Goal: Transaction & Acquisition: Purchase product/service

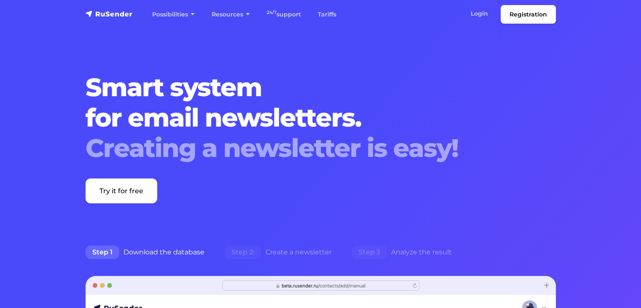
click at [398, 90] on h1 "Smart system for email newsletters. Creating a newsletter is easy!" at bounding box center [301, 117] width 431 height 91
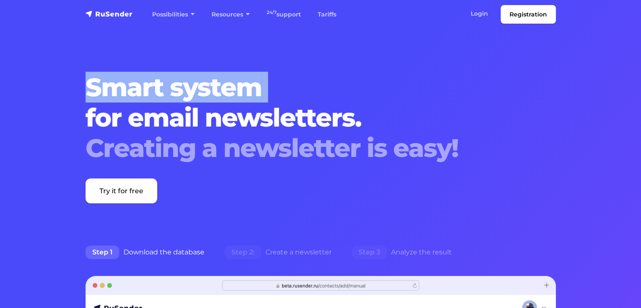
click at [398, 90] on h1 "Smart system for email newsletters. Creating a newsletter is easy!" at bounding box center [301, 117] width 431 height 91
click at [477, 15] on font "Login" at bounding box center [479, 14] width 17 height 8
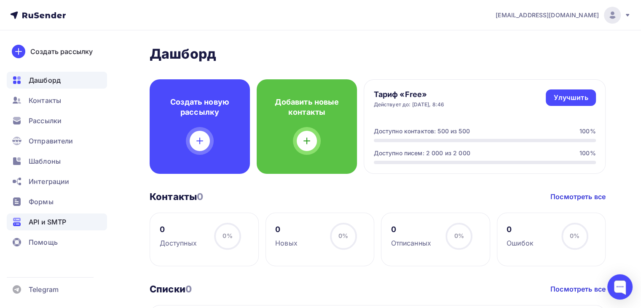
click at [59, 228] on div "API и SMTP" at bounding box center [57, 221] width 100 height 17
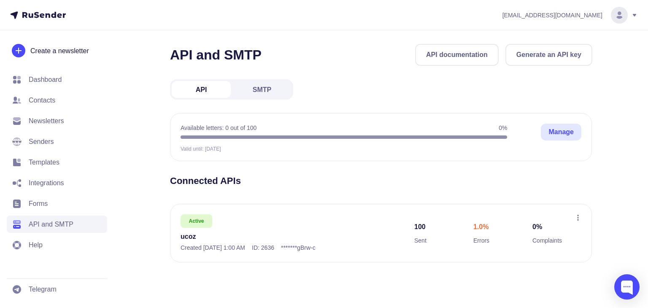
click at [410, 168] on div "API and SMTP API documentation Generate an API key API SMTP Available letters: …" at bounding box center [381, 163] width 422 height 239
click at [571, 137] on link "Manage" at bounding box center [561, 132] width 40 height 17
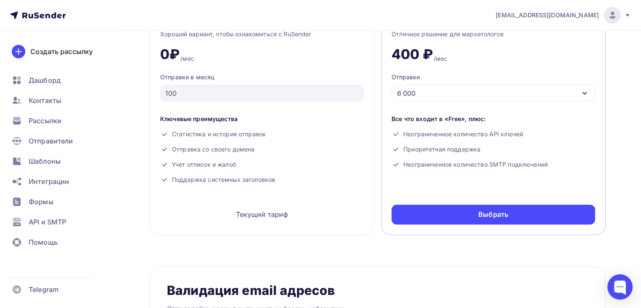
scroll to position [399, 0]
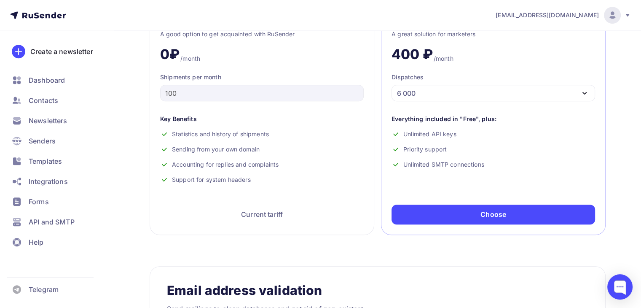
click at [329, 191] on div "Free API+SMTP A good option to get acquainted with RuSender 0₽ /month Shipments…" at bounding box center [262, 116] width 225 height 237
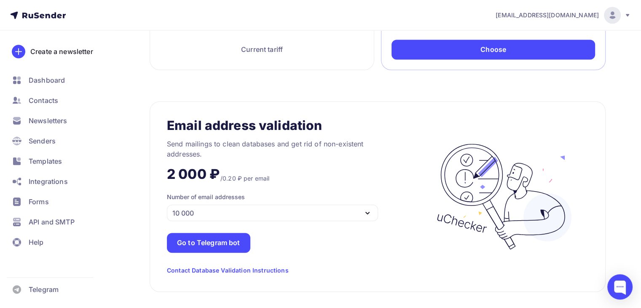
scroll to position [563, 0]
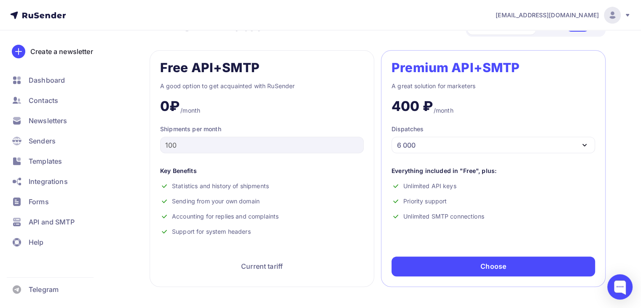
scroll to position [337, 0]
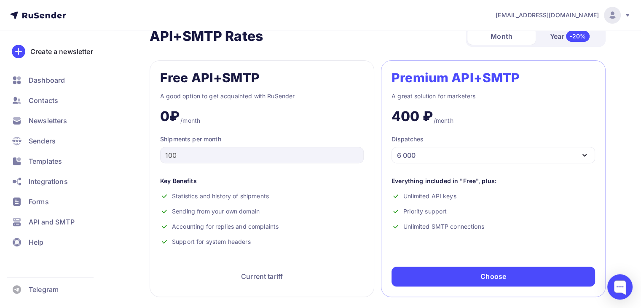
click at [420, 152] on div "6 000" at bounding box center [494, 155] width 204 height 16
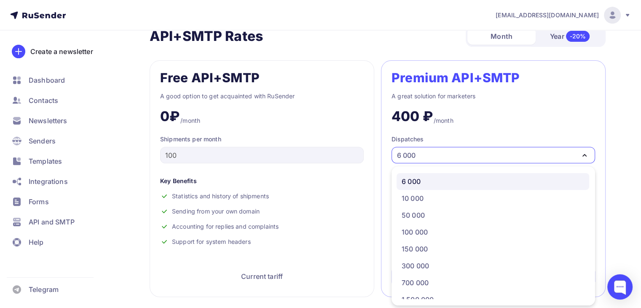
click at [420, 152] on div "6 000" at bounding box center [494, 155] width 204 height 16
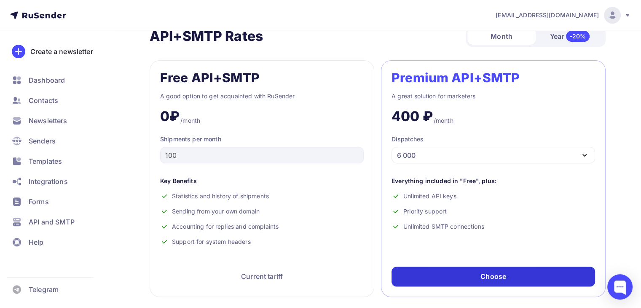
click at [491, 274] on font "Choose" at bounding box center [494, 276] width 26 height 8
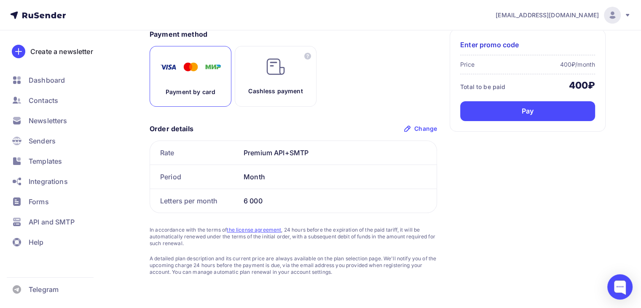
scroll to position [49, 0]
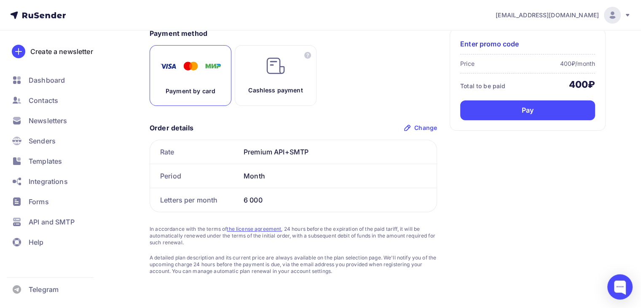
click at [420, 126] on font "Change" at bounding box center [426, 127] width 23 height 7
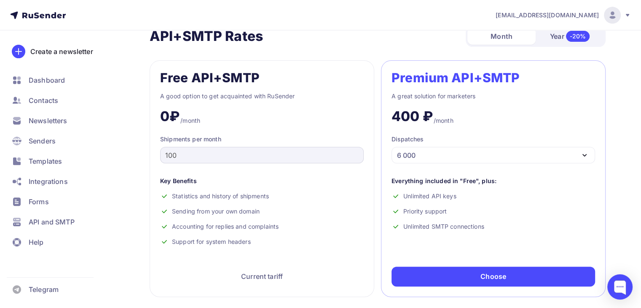
scroll to position [338, 0]
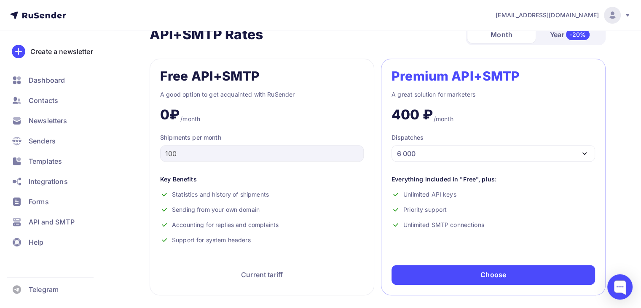
click at [434, 142] on div "Dispatches 6 000" at bounding box center [494, 147] width 204 height 28
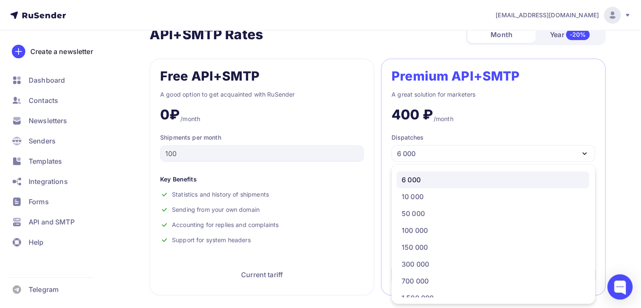
click at [445, 162] on div "Premium API+SMTP A great solution for marketers 400 ₽ /month Dispatches 6 000 6…" at bounding box center [493, 177] width 225 height 237
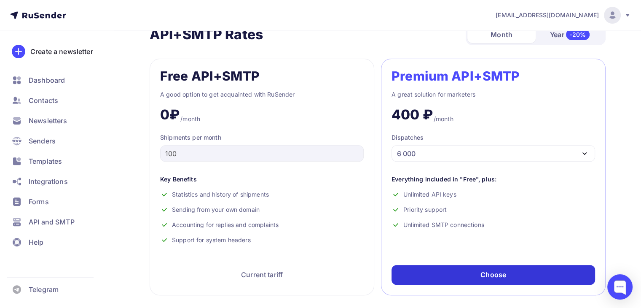
click at [504, 270] on font "Choose" at bounding box center [494, 274] width 26 height 8
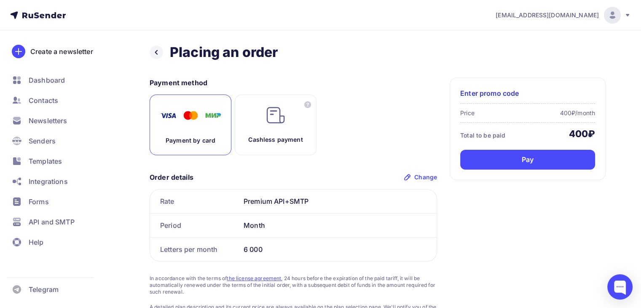
click at [271, 128] on div "Cashless payment" at bounding box center [276, 124] width 82 height 61
click at [167, 129] on div "Payment by card" at bounding box center [191, 124] width 82 height 61
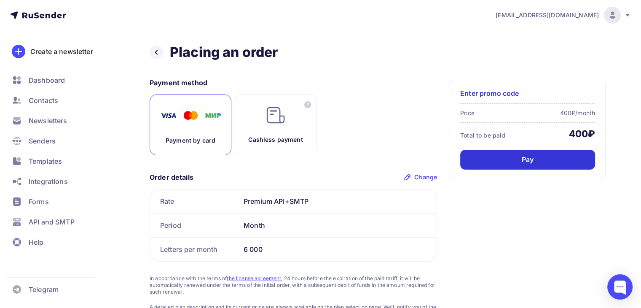
click at [537, 162] on div "Pay" at bounding box center [527, 160] width 135 height 20
